Goal: Task Accomplishment & Management: Use online tool/utility

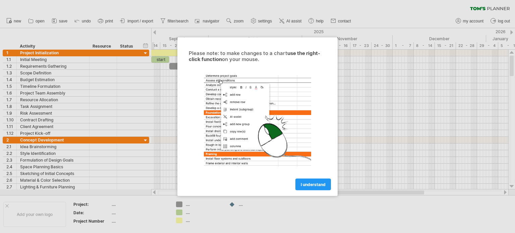
click at [304, 187] on link "I understand" at bounding box center [313, 184] width 36 height 12
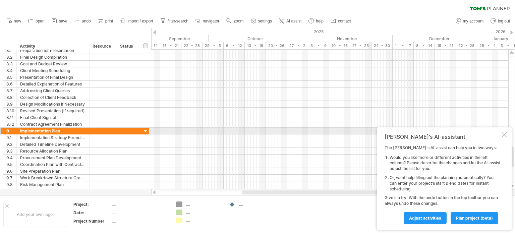
click at [505, 133] on div at bounding box center [503, 134] width 5 height 5
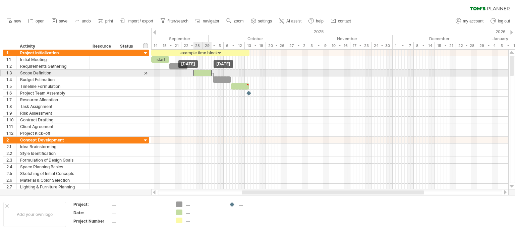
drag, startPoint x: 197, startPoint y: 72, endPoint x: 202, endPoint y: 72, distance: 5.4
click at [202, 72] on div at bounding box center [202, 73] width 18 height 6
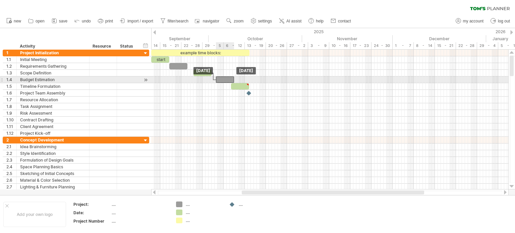
drag, startPoint x: 222, startPoint y: 78, endPoint x: 226, endPoint y: 80, distance: 3.4
click at [226, 80] on div at bounding box center [225, 79] width 18 height 6
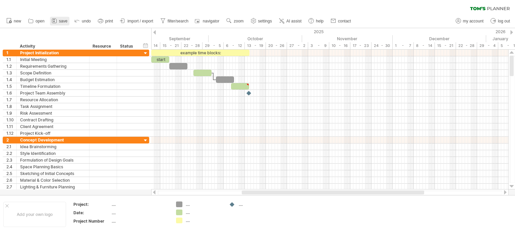
click at [57, 20] on icon at bounding box center [54, 20] width 7 height 7
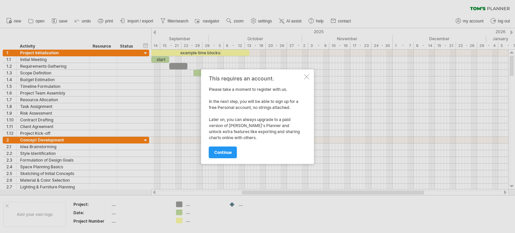
click at [307, 73] on div "This requires an account. Please take a moment to register with us. In the next…" at bounding box center [257, 116] width 113 height 94
click at [230, 148] on link "continue" at bounding box center [223, 152] width 28 height 12
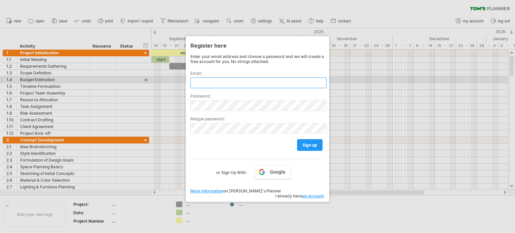
click at [233, 83] on input "text" at bounding box center [258, 82] width 136 height 11
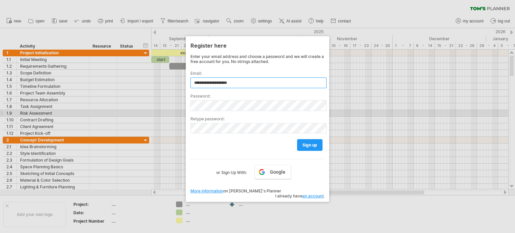
type input "**********"
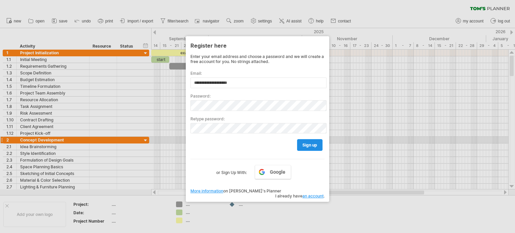
click at [306, 142] on link "sign up" at bounding box center [309, 145] width 25 height 12
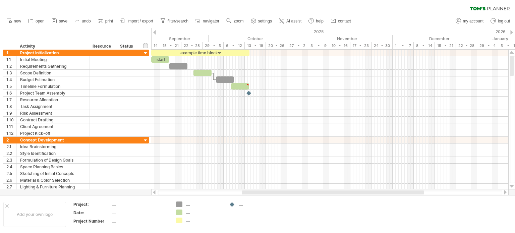
click at [56, 20] on icon at bounding box center [54, 20] width 7 height 7
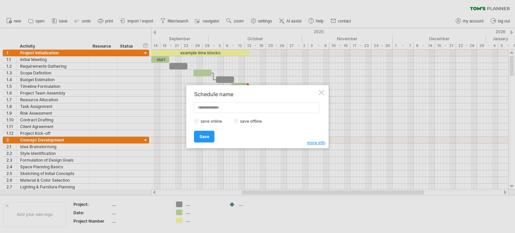
click at [323, 91] on div at bounding box center [321, 92] width 5 height 5
